Goal: Information Seeking & Learning: Understand process/instructions

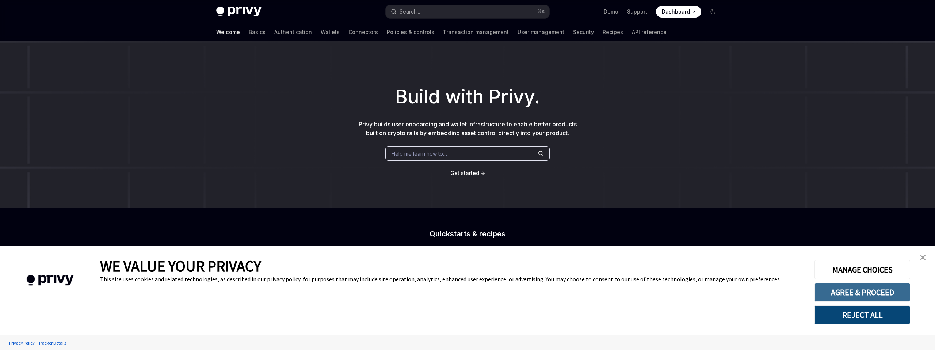
click at [832, 290] on button "AGREE & PROCEED" at bounding box center [863, 292] width 96 height 19
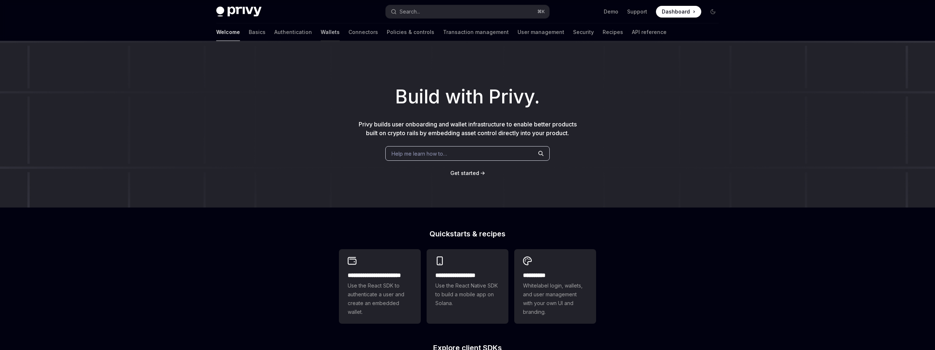
click at [321, 32] on link "Wallets" at bounding box center [330, 32] width 19 height 18
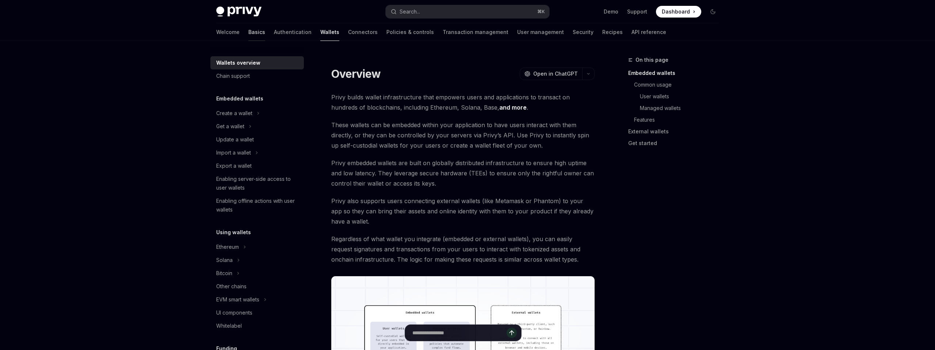
click at [248, 34] on link "Basics" at bounding box center [256, 32] width 17 height 18
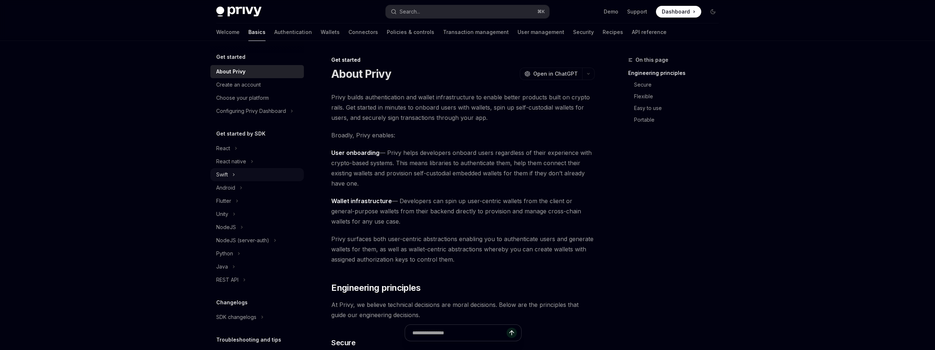
scroll to position [11, 0]
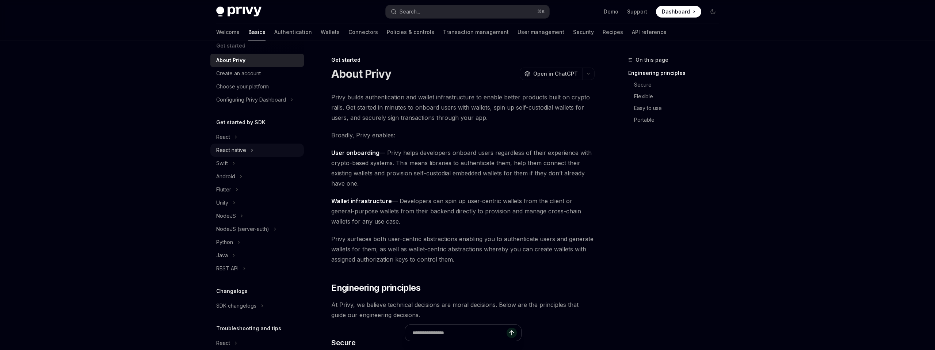
click at [247, 151] on div "React native" at bounding box center [257, 150] width 94 height 13
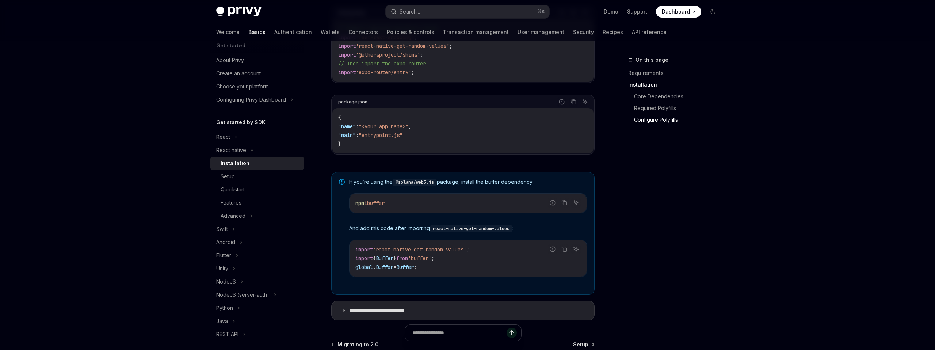
scroll to position [516, 0]
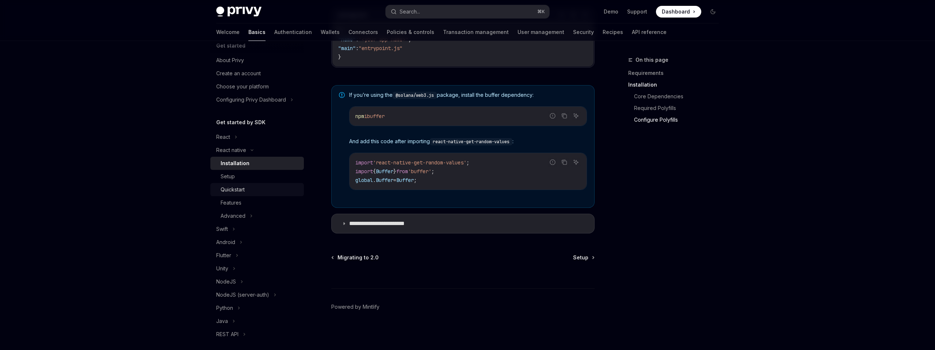
click at [236, 188] on div "Quickstart" at bounding box center [233, 189] width 24 height 9
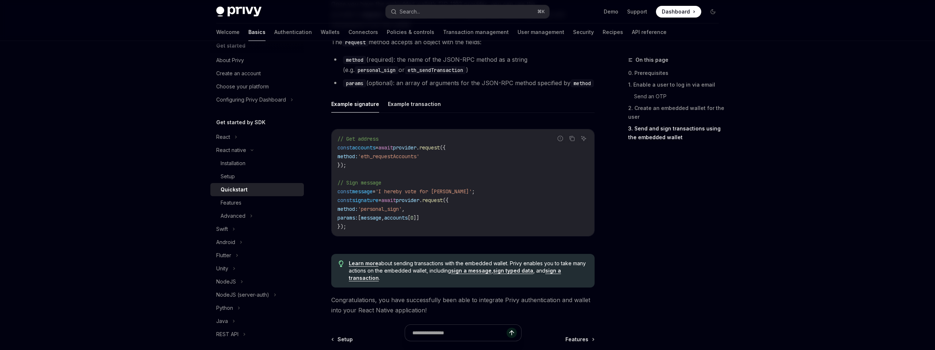
scroll to position [1004, 0]
click at [251, 164] on div "Installation" at bounding box center [260, 163] width 79 height 9
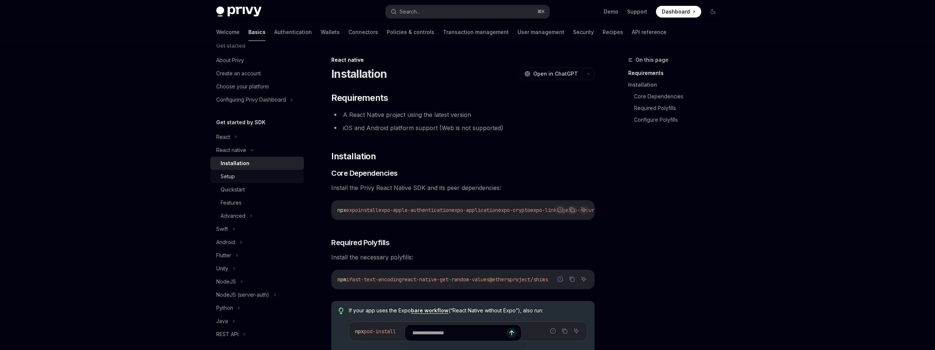
click at [251, 174] on div "Setup" at bounding box center [260, 176] width 79 height 9
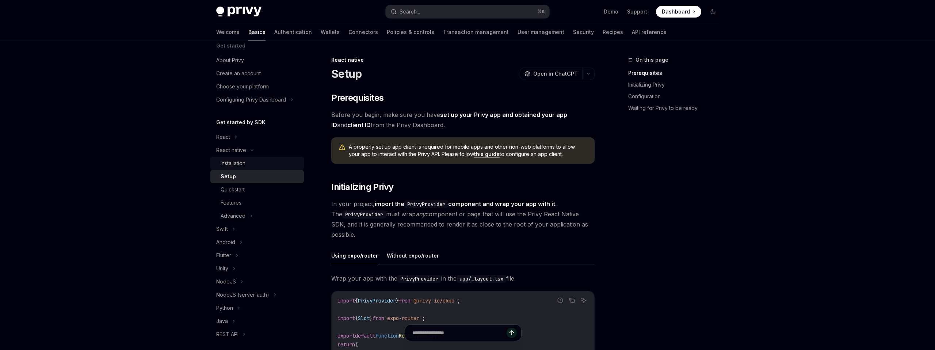
click at [249, 167] on div "Installation" at bounding box center [260, 163] width 79 height 9
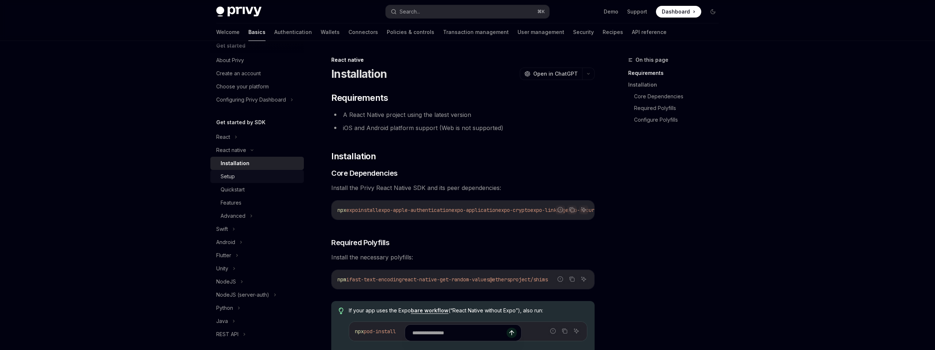
click at [250, 172] on div "Setup" at bounding box center [260, 176] width 79 height 9
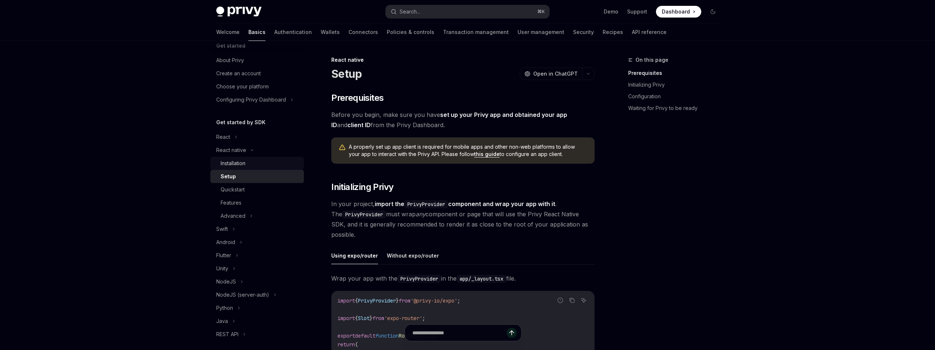
click at [247, 164] on div "Installation" at bounding box center [260, 163] width 79 height 9
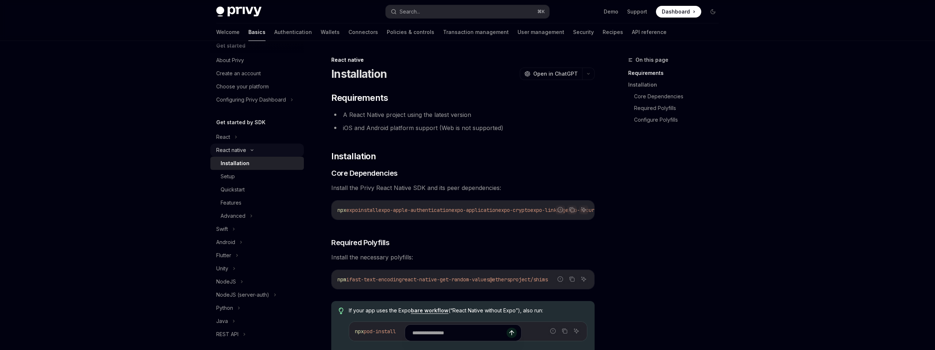
click at [248, 152] on div "React native" at bounding box center [257, 150] width 94 height 13
click at [234, 132] on div "React" at bounding box center [257, 136] width 94 height 13
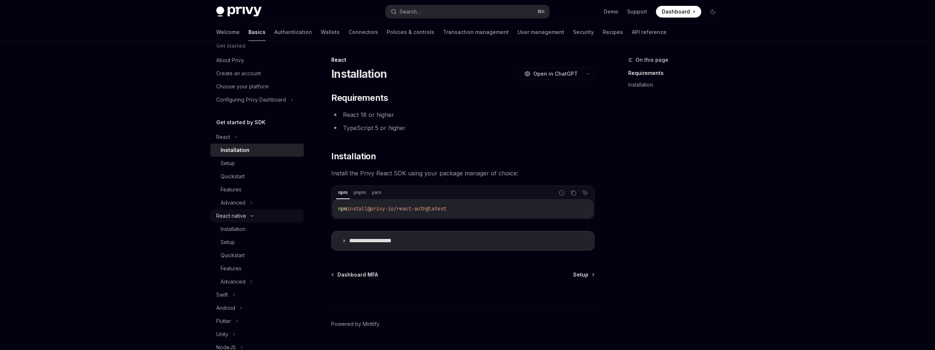
click at [240, 210] on div "React native" at bounding box center [257, 215] width 94 height 13
click at [240, 214] on div "React native" at bounding box center [231, 215] width 30 height 9
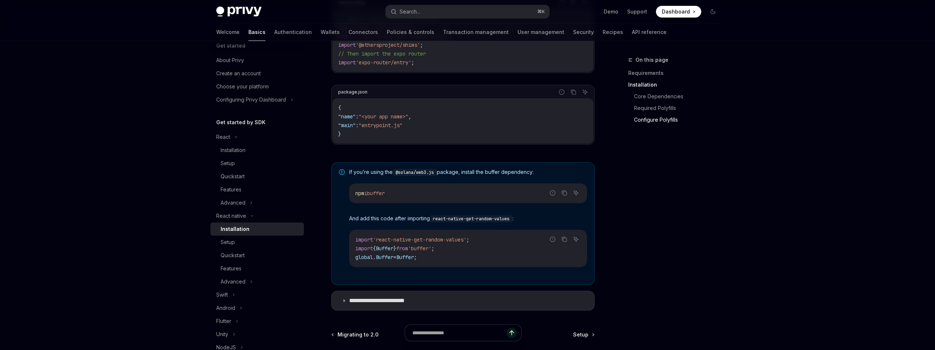
scroll to position [520, 0]
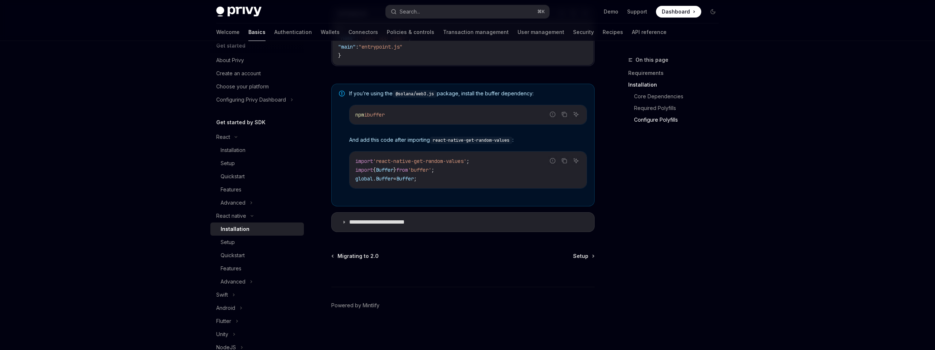
type textarea "*"
